Goal: Communication & Community: Answer question/provide support

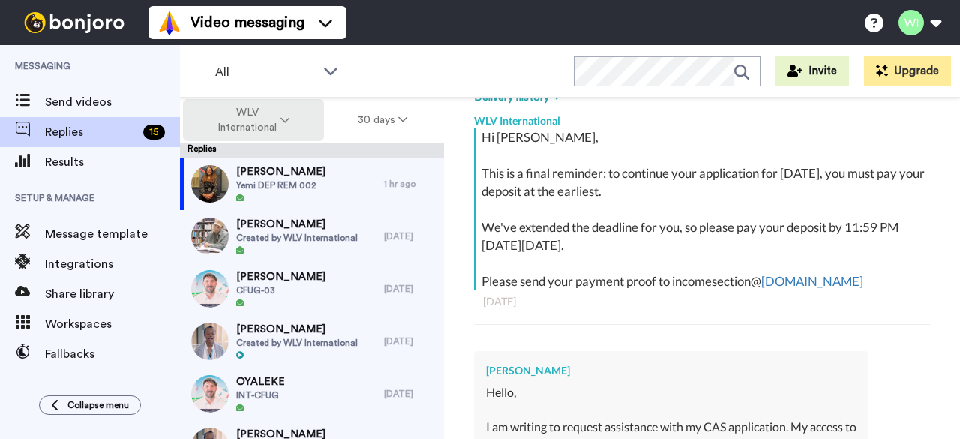
click at [262, 121] on span "WLV International" at bounding box center [247, 120] width 61 height 30
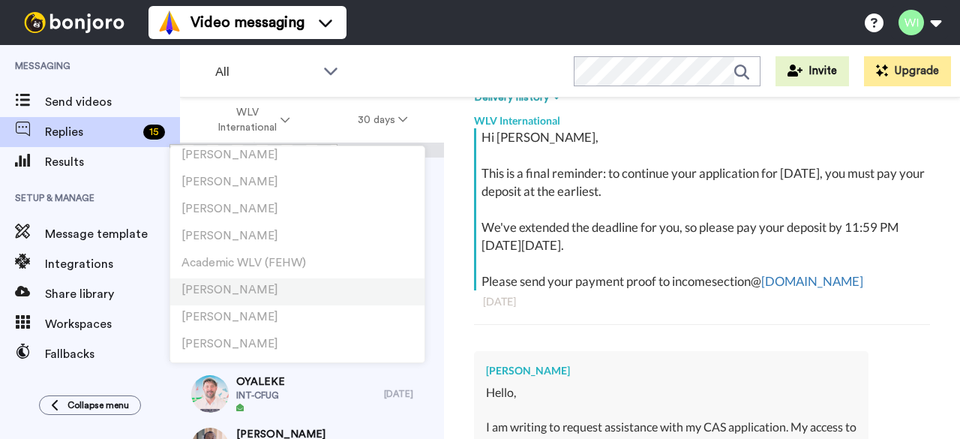
scroll to position [525, 0]
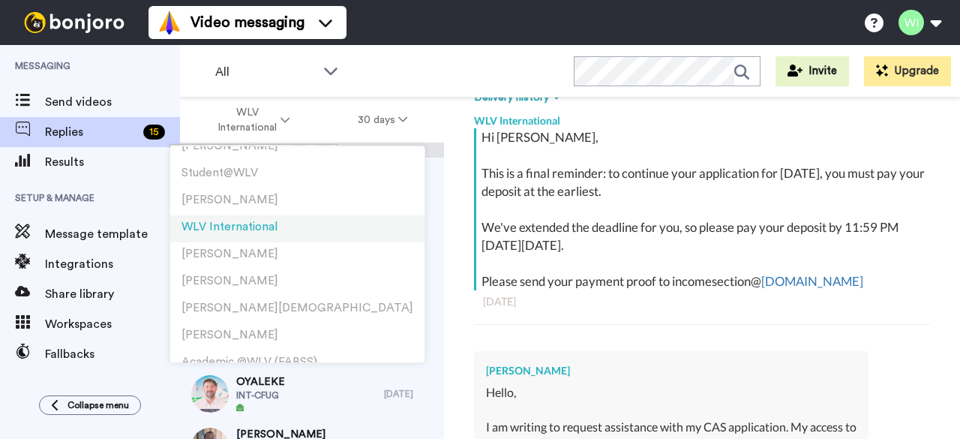
click at [253, 223] on span "WLV International" at bounding box center [229, 226] width 96 height 11
type textarea "x"
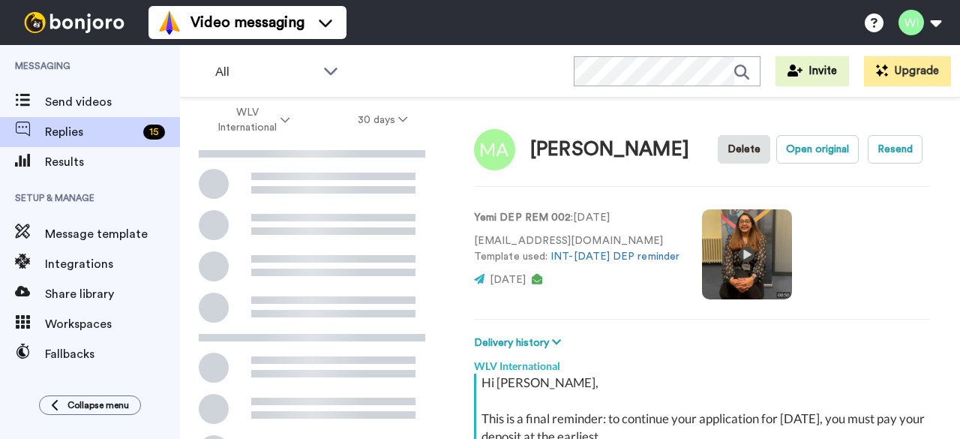
scroll to position [245, 0]
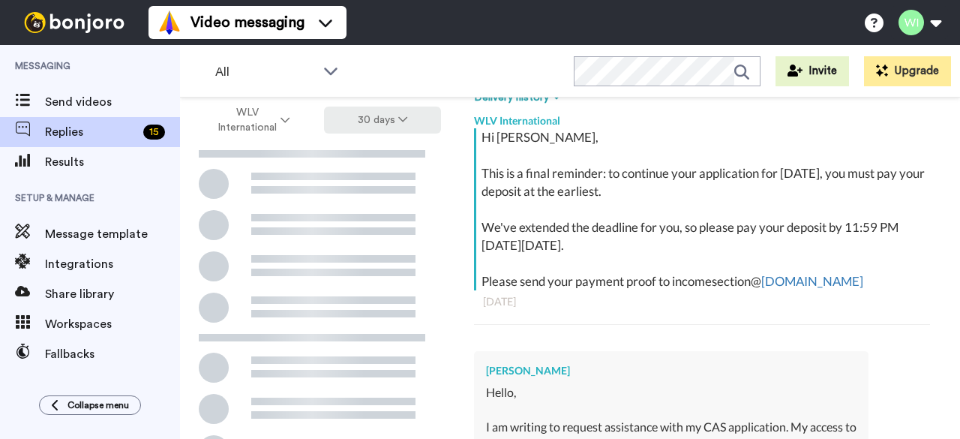
click at [373, 121] on button "30 days" at bounding box center [383, 119] width 118 height 27
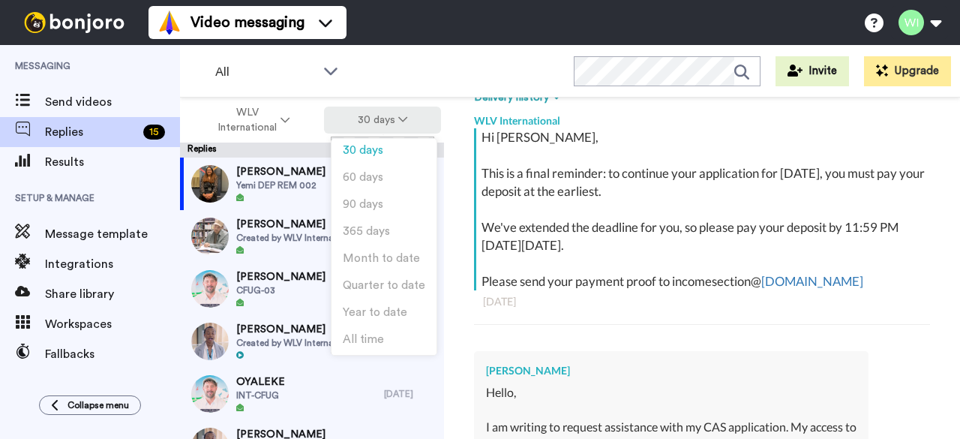
click at [375, 122] on button "30 days" at bounding box center [383, 119] width 118 height 27
drag, startPoint x: 489, startPoint y: 79, endPoint x: 438, endPoint y: 136, distance: 76.5
click at [488, 79] on div "All WORKSPACES View all All Default Task List Default International + Add a new…" at bounding box center [570, 71] width 780 height 52
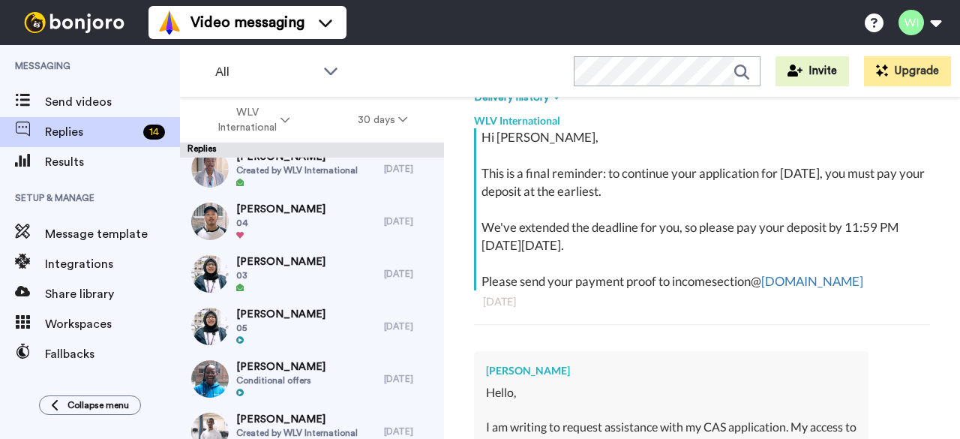
scroll to position [300, 0]
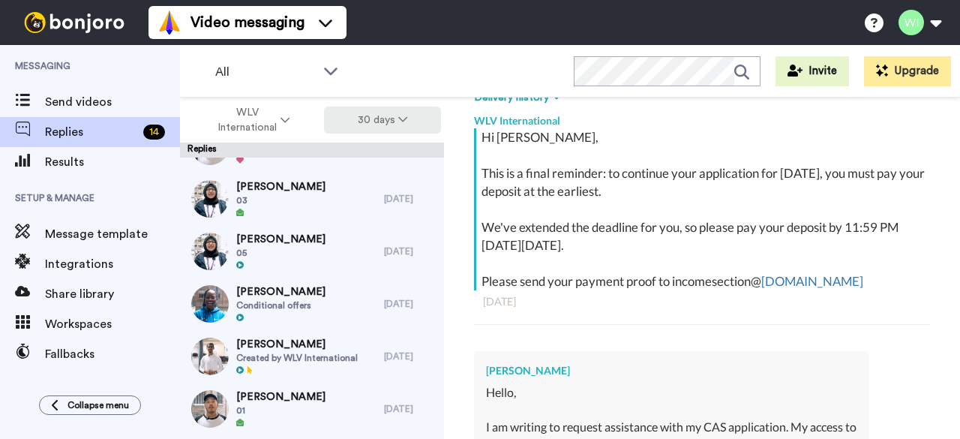
click at [364, 120] on button "30 days" at bounding box center [383, 119] width 118 height 27
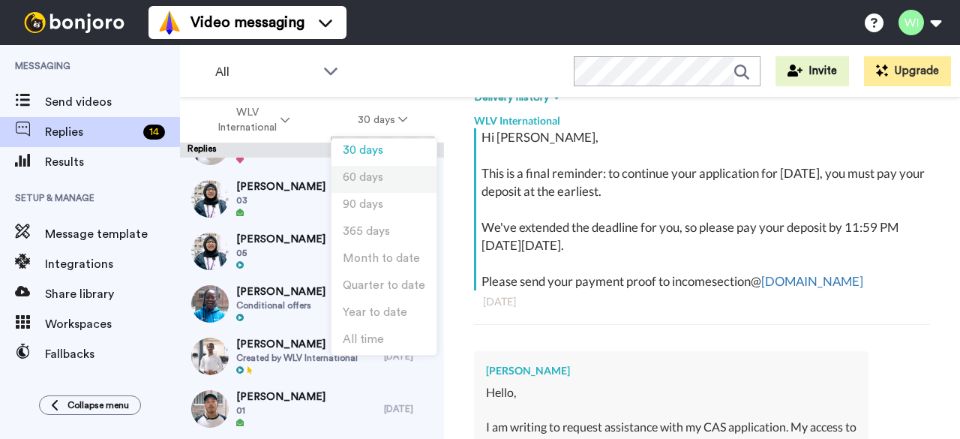
click at [378, 178] on span "60 days" at bounding box center [363, 177] width 40 height 11
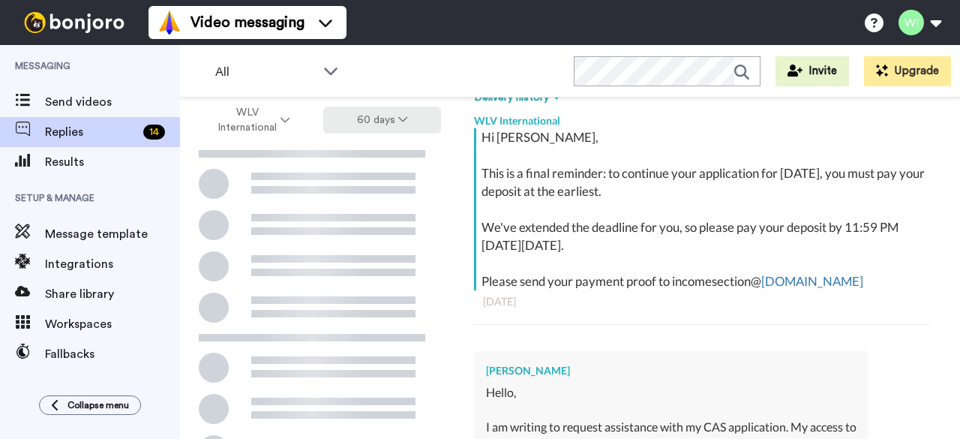
click at [376, 120] on button "60 days" at bounding box center [382, 119] width 118 height 27
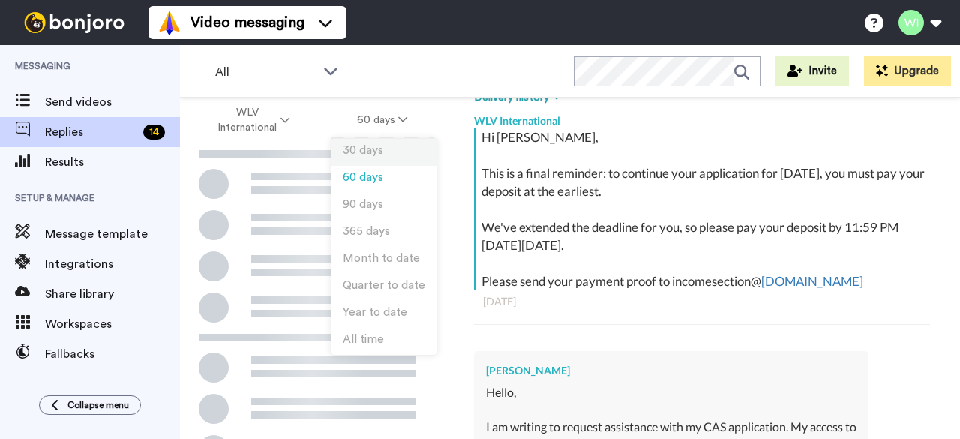
click at [361, 154] on span "30 days" at bounding box center [363, 150] width 40 height 11
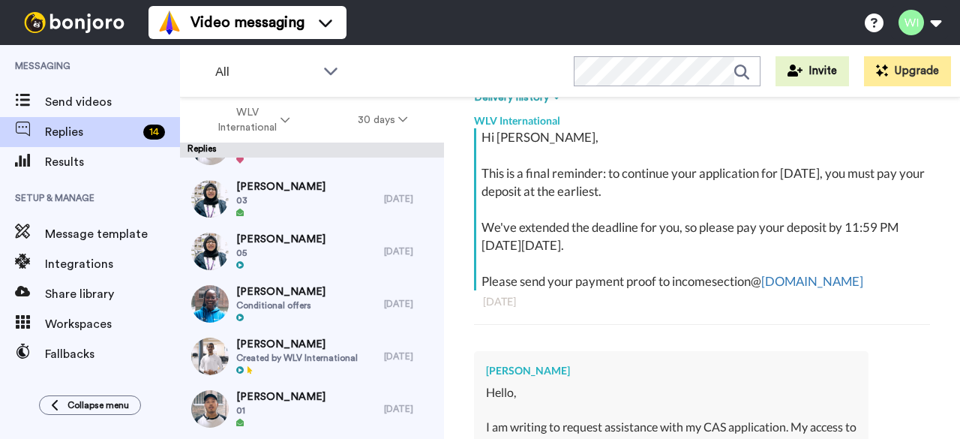
scroll to position [0, 0]
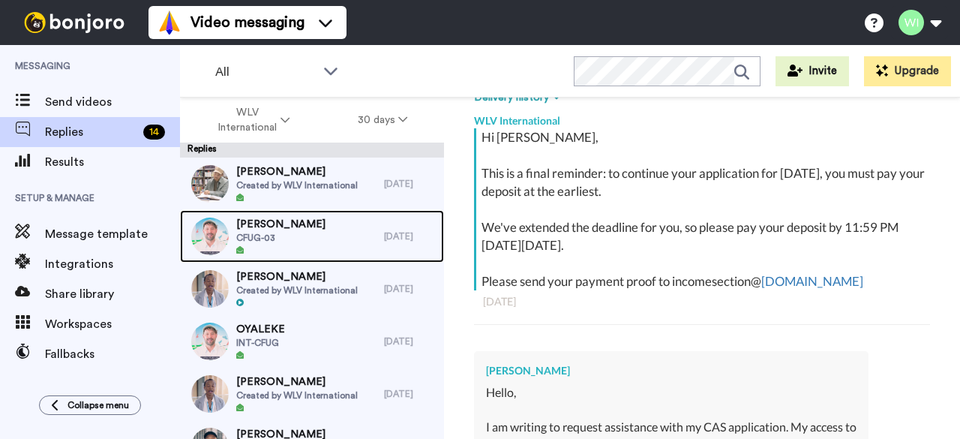
click at [310, 222] on div "Rana Ali CFUG-03" at bounding box center [282, 236] width 204 height 52
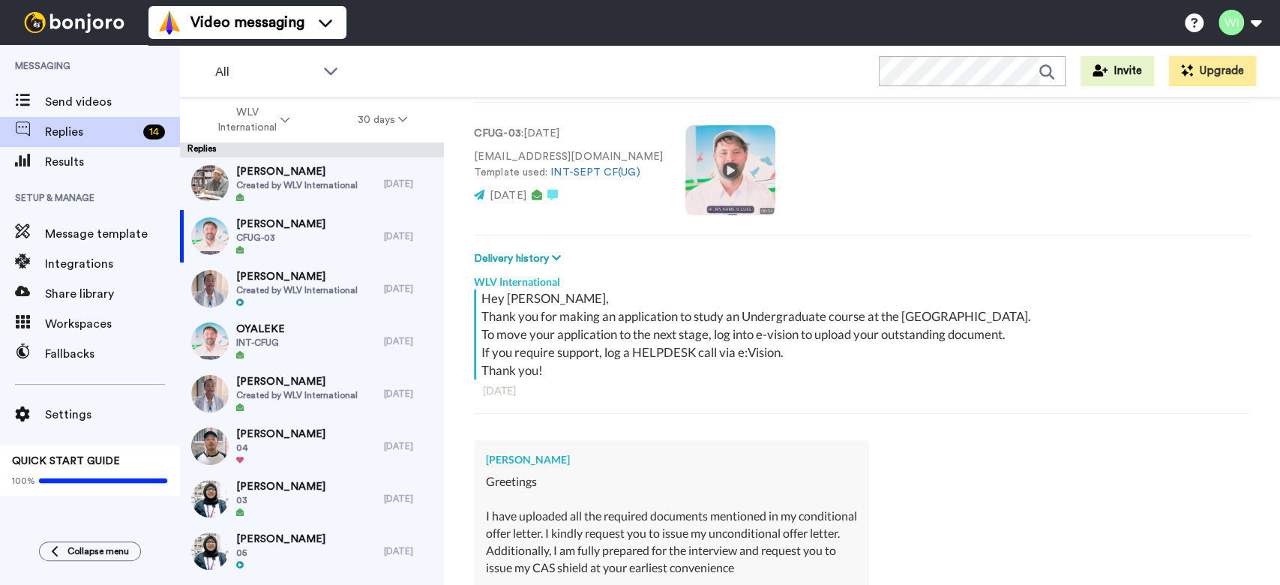
type textarea "x"
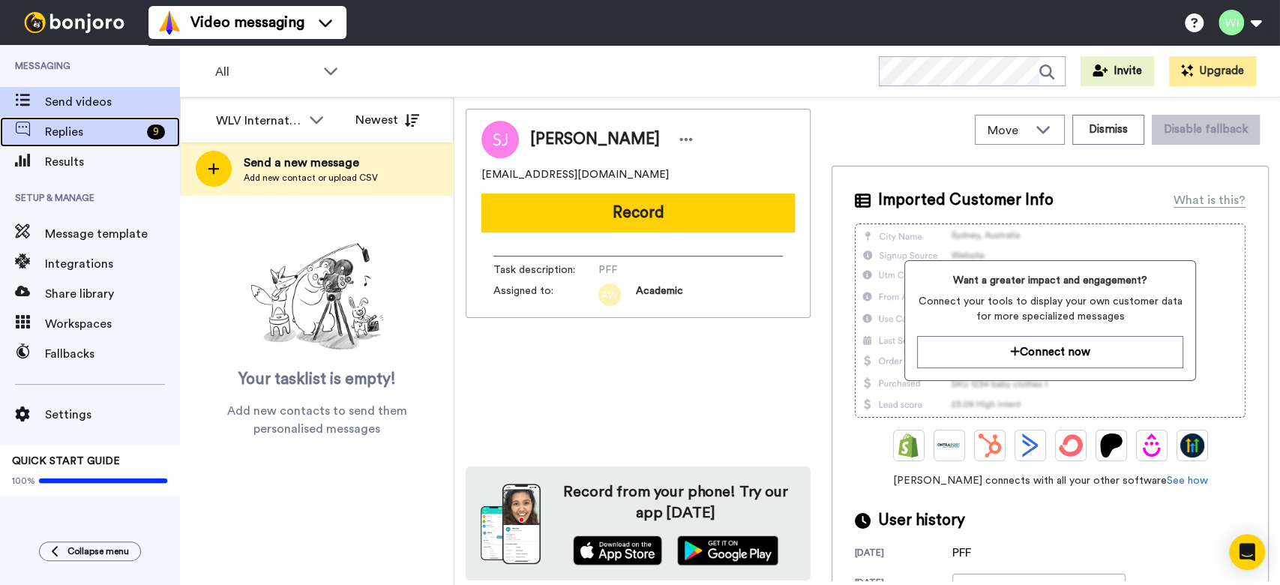
click at [132, 130] on span "Replies" at bounding box center [93, 132] width 96 height 18
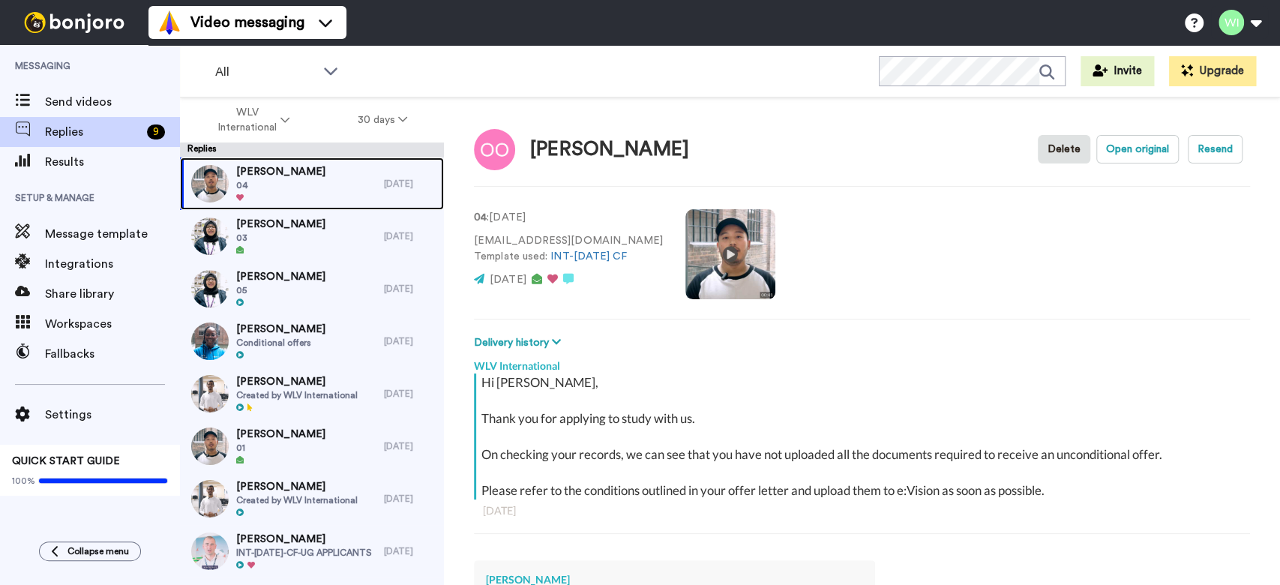
click at [334, 179] on div "[PERSON_NAME] 04" at bounding box center [282, 183] width 204 height 52
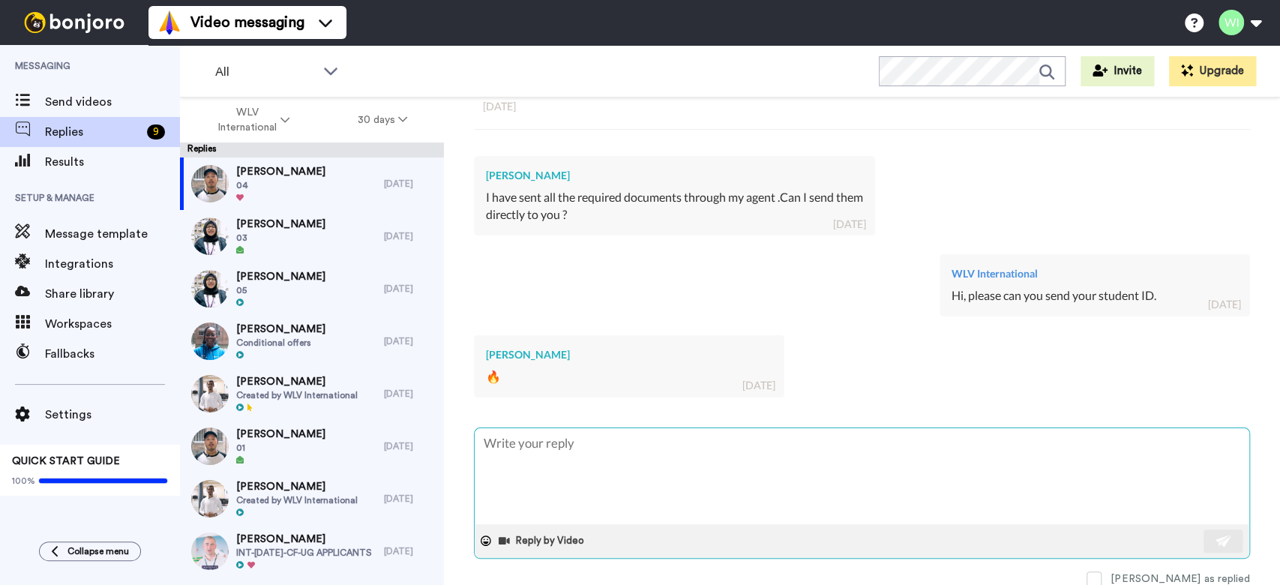
click at [702, 439] on textarea at bounding box center [862, 476] width 775 height 96
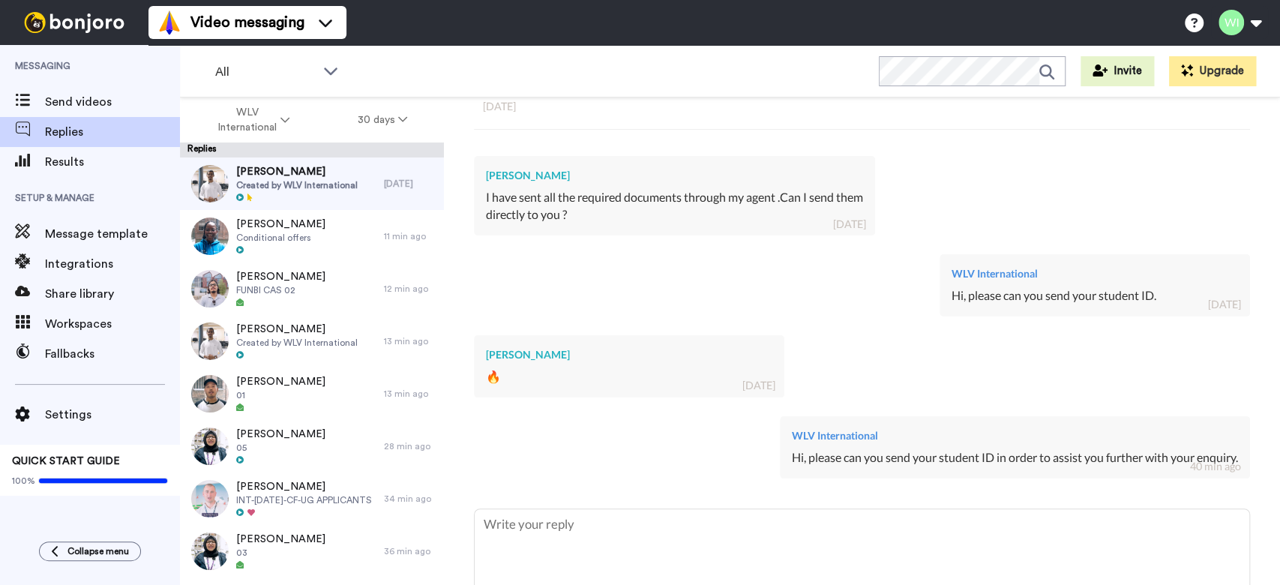
type textarea "x"
